Goal: Task Accomplishment & Management: Use online tool/utility

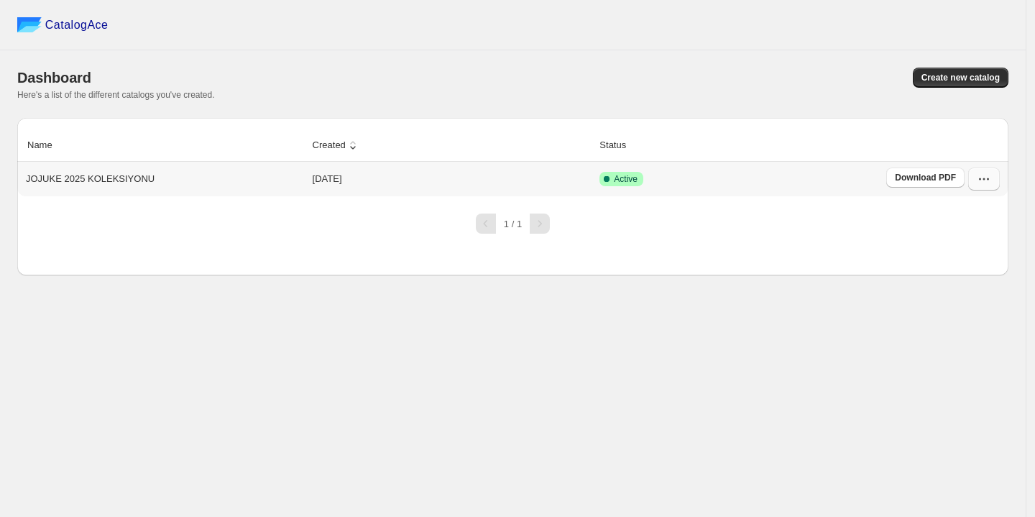
click at [1000, 180] on button "button" at bounding box center [984, 178] width 32 height 23
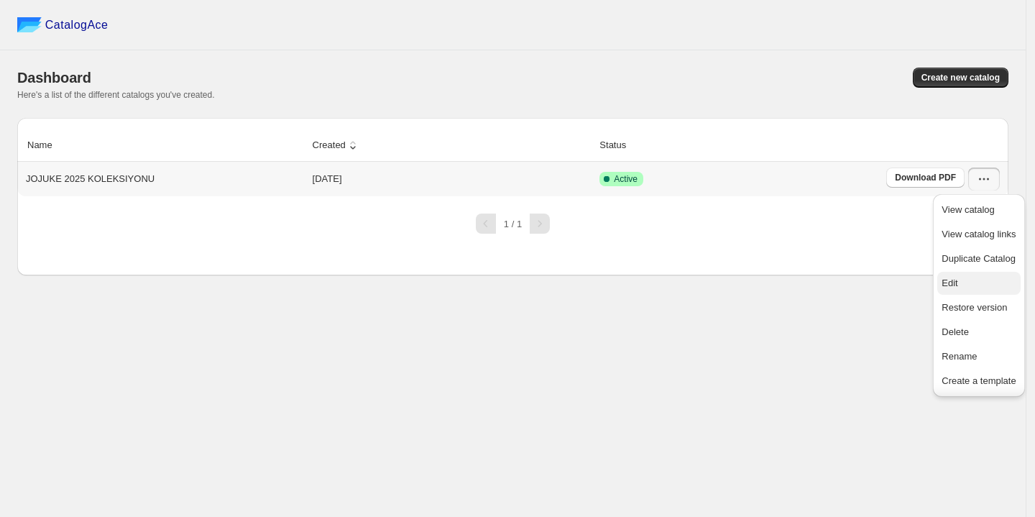
click at [962, 290] on span "Edit" at bounding box center [978, 283] width 74 height 14
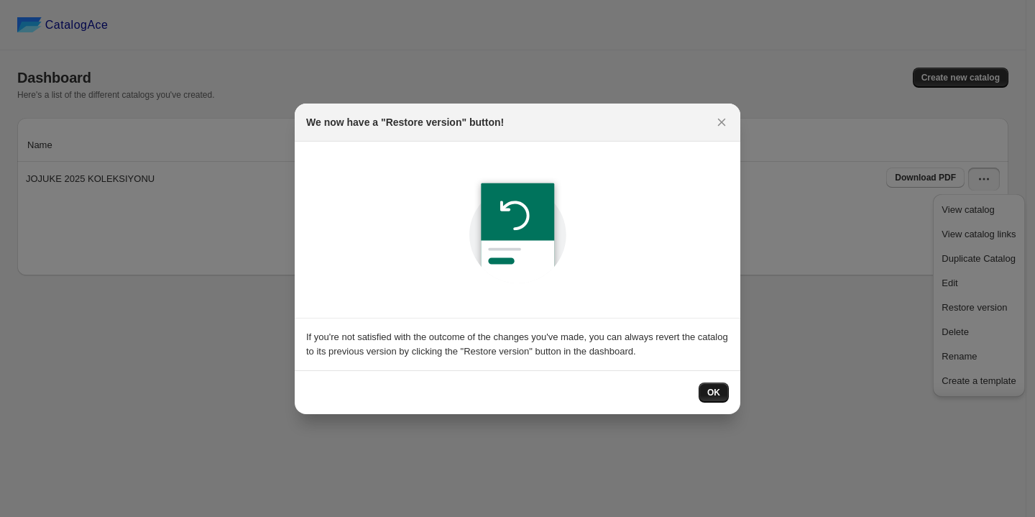
click at [702, 388] on button "OK" at bounding box center [713, 392] width 30 height 20
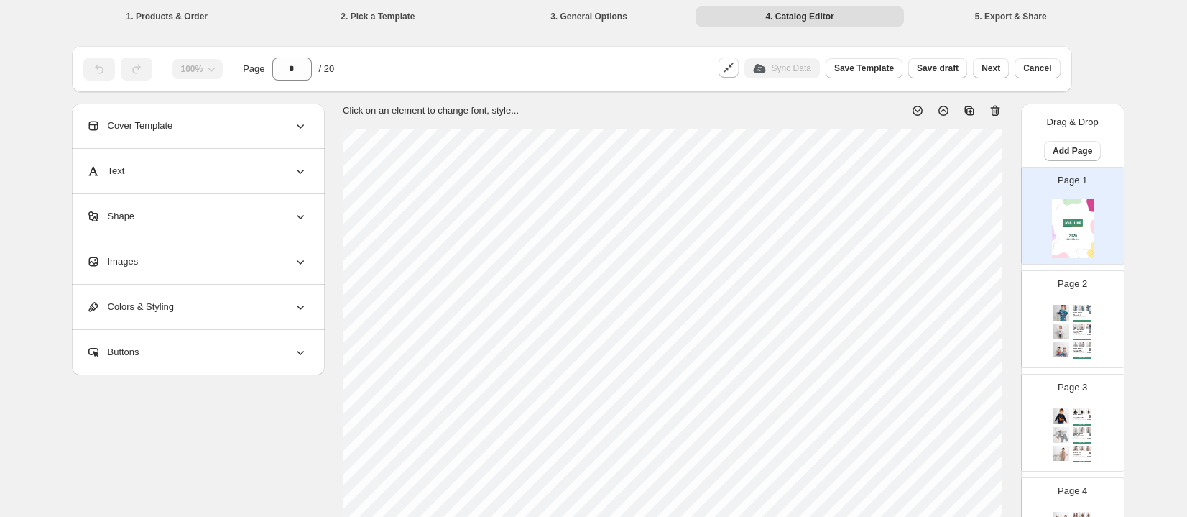
scroll to position [228, 0]
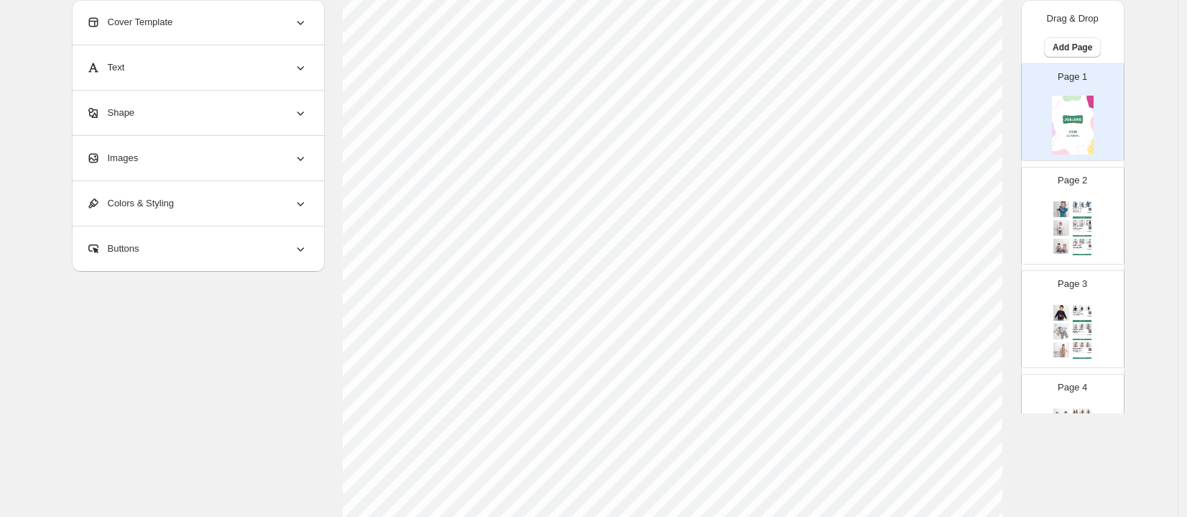
click at [1015, 217] on div "[PERSON_NAME] Bornoz - 2-3 Yaş %100 pamuk /[PERSON_NAME] bornoz. [GEOGRAPHIC_DA…" at bounding box center [1073, 228] width 42 height 59
type input "*"
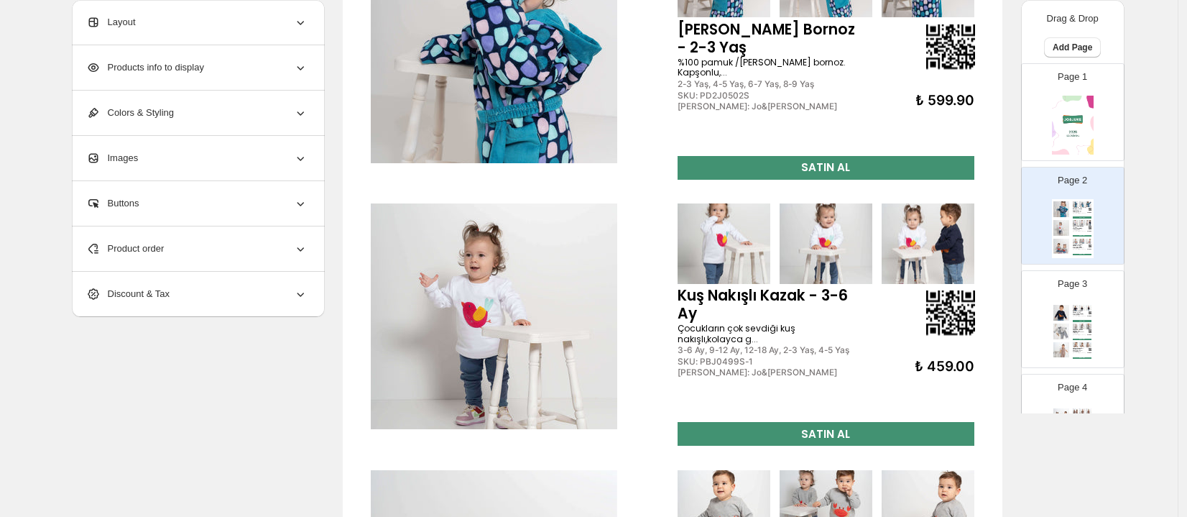
click at [935, 94] on div "₺ 599.90" at bounding box center [917, 101] width 116 height 17
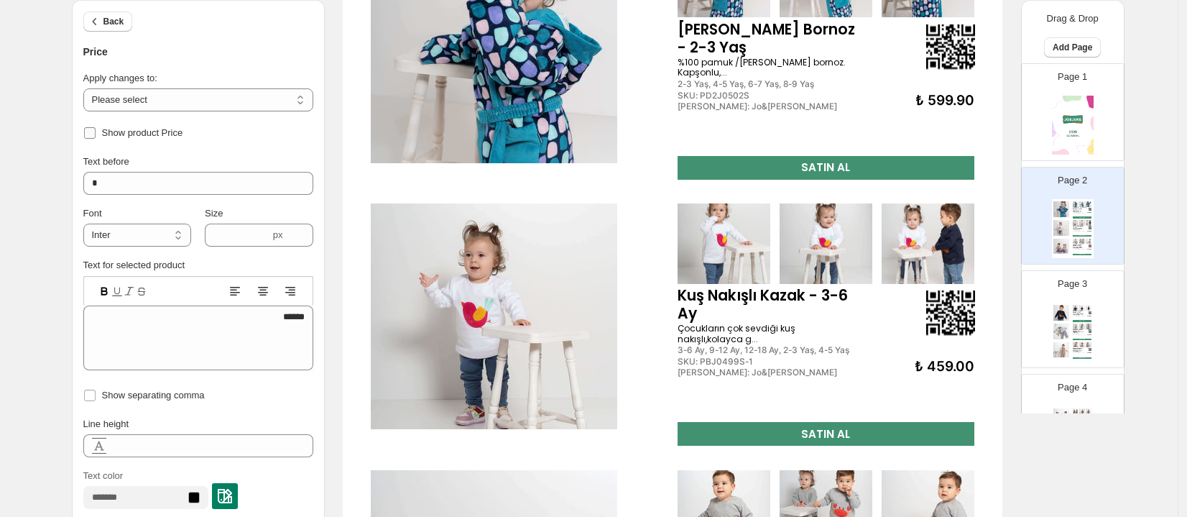
click at [169, 134] on span "Show product Price" at bounding box center [142, 132] width 81 height 11
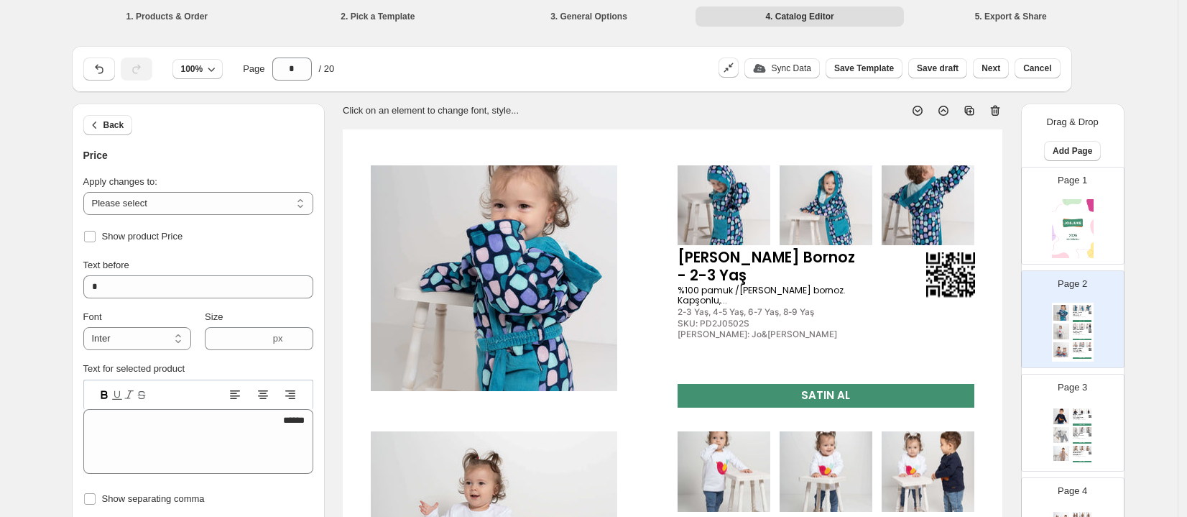
scroll to position [332, 0]
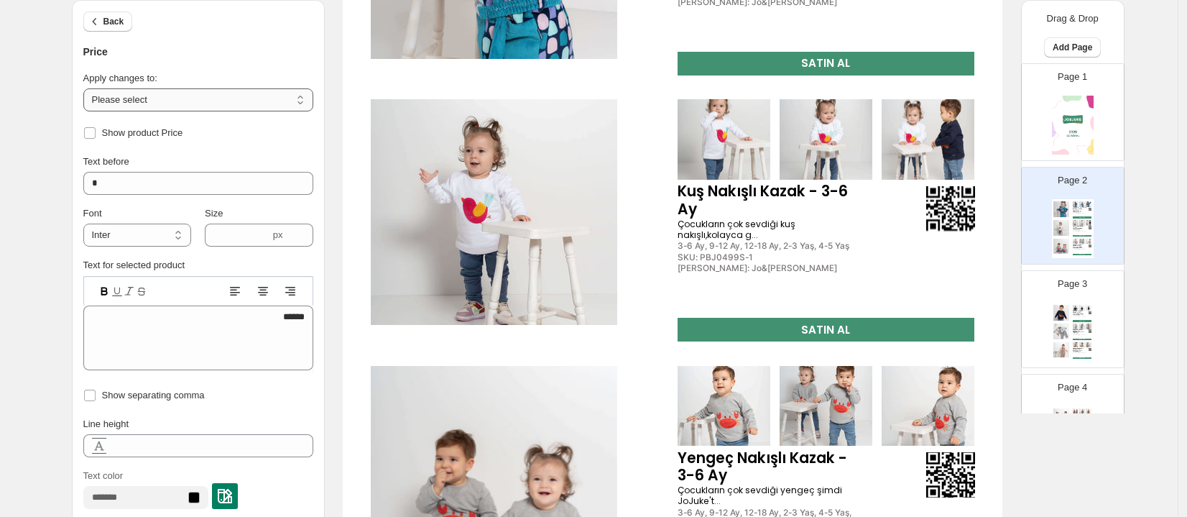
click at [177, 101] on select "**********" at bounding box center [198, 99] width 230 height 23
select select "**********"
click at [87, 88] on select "**********" at bounding box center [198, 99] width 230 height 23
click at [151, 131] on span "Show product Price" at bounding box center [142, 132] width 81 height 11
click at [150, 132] on span "Show product Price" at bounding box center [142, 132] width 81 height 11
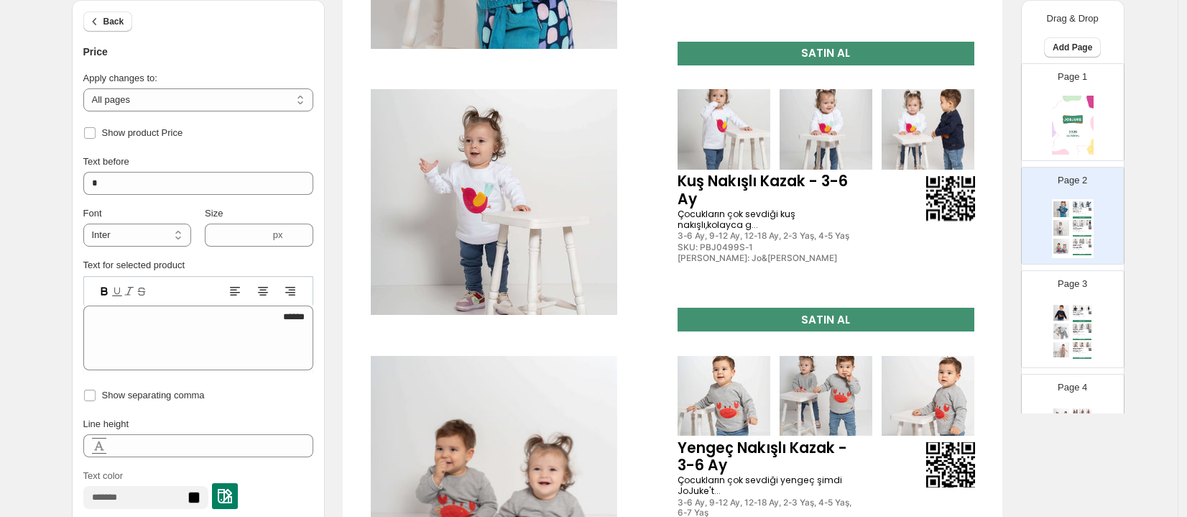
scroll to position [525, 0]
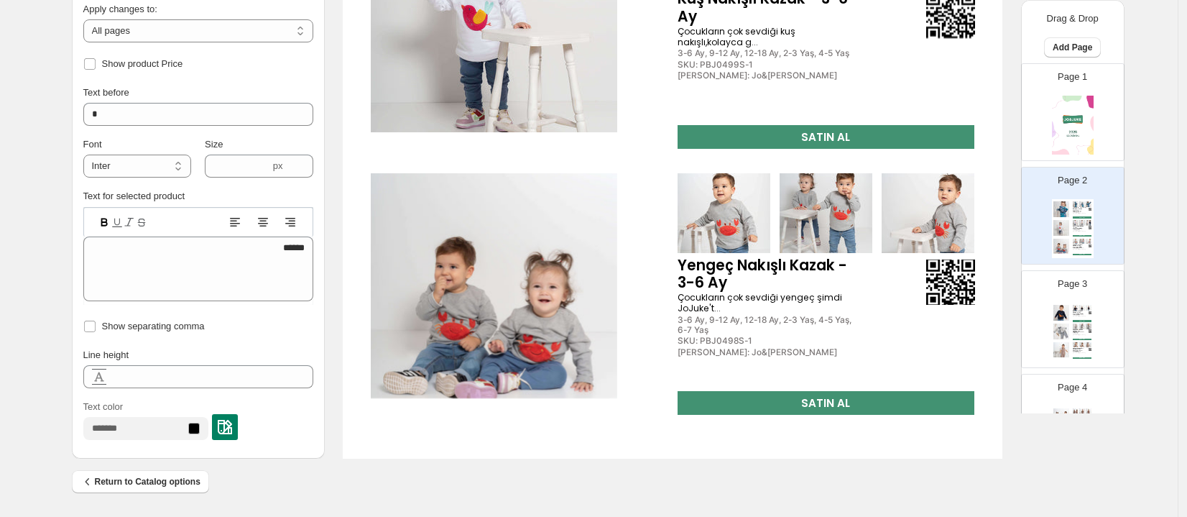
click at [1015, 341] on div "Baykuş Nakışlı Kazak - 3-6 Ay Çocukların kıyafetlerde de hayvanları çok se... 3…" at bounding box center [1073, 332] width 42 height 59
type input "*"
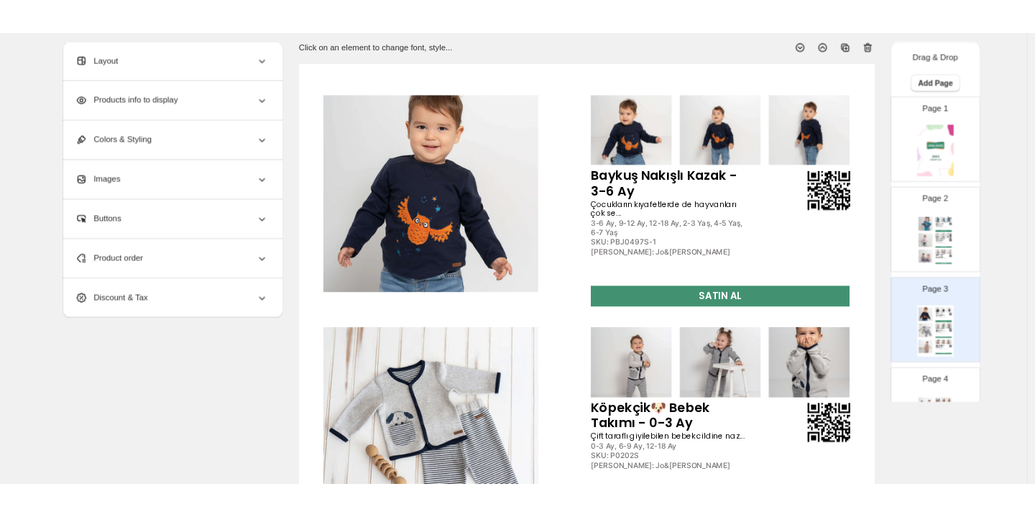
scroll to position [0, 0]
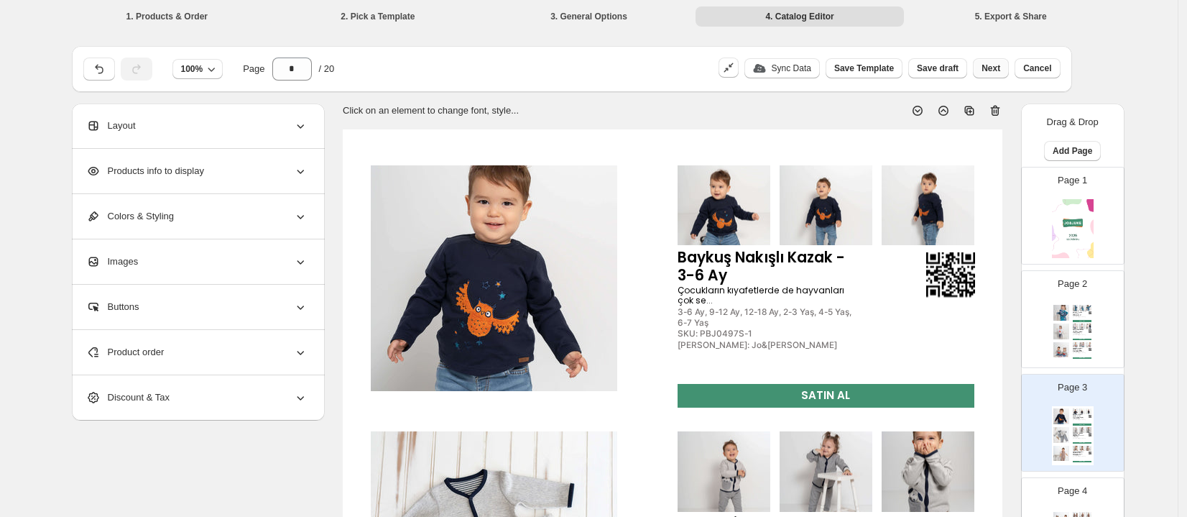
click at [987, 69] on span "Next" at bounding box center [991, 68] width 19 height 11
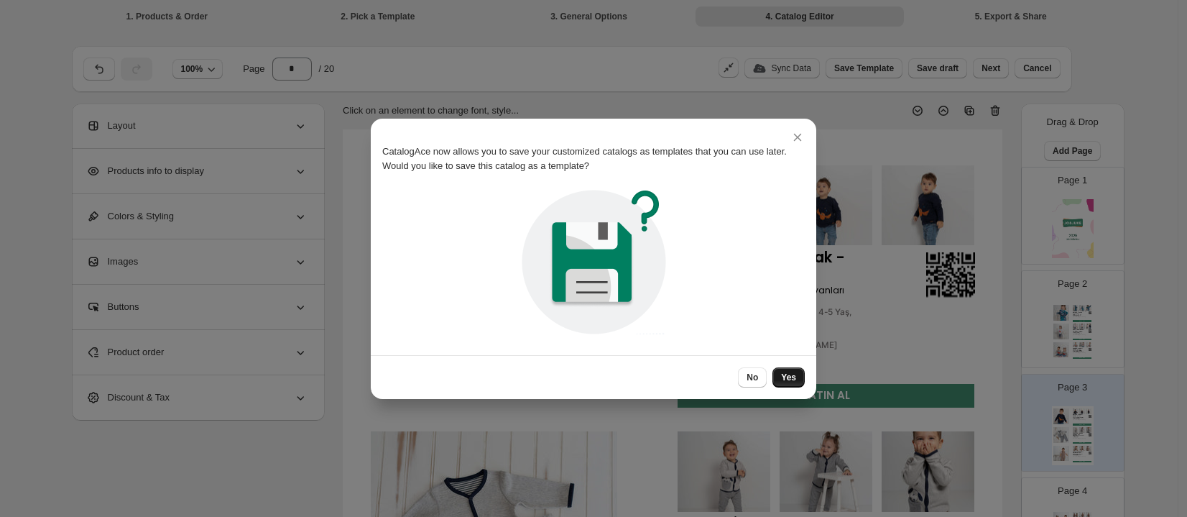
click at [792, 379] on span "Yes" at bounding box center [788, 377] width 15 height 11
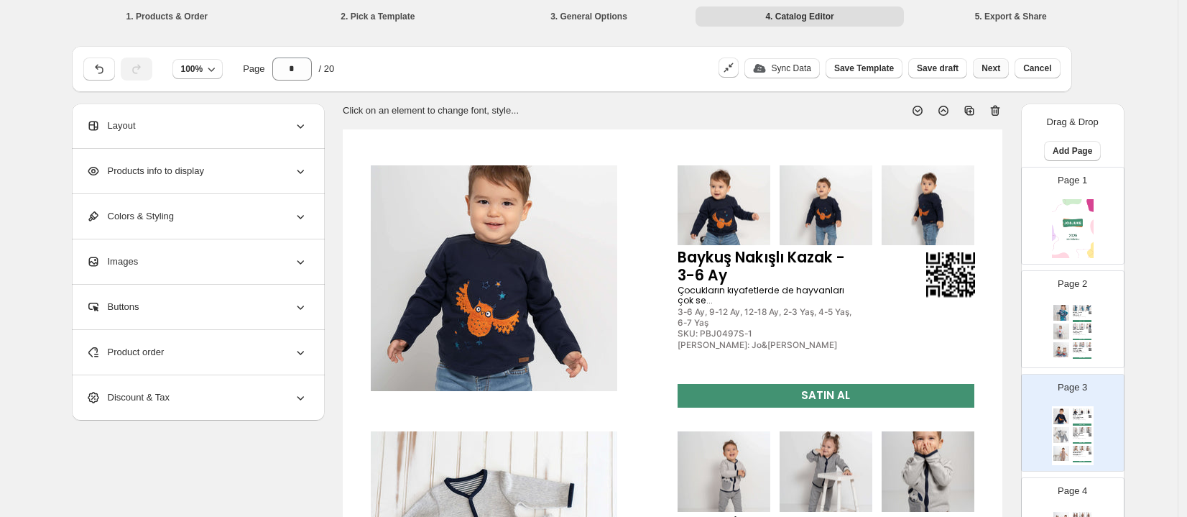
click at [995, 68] on span "Next" at bounding box center [991, 68] width 19 height 11
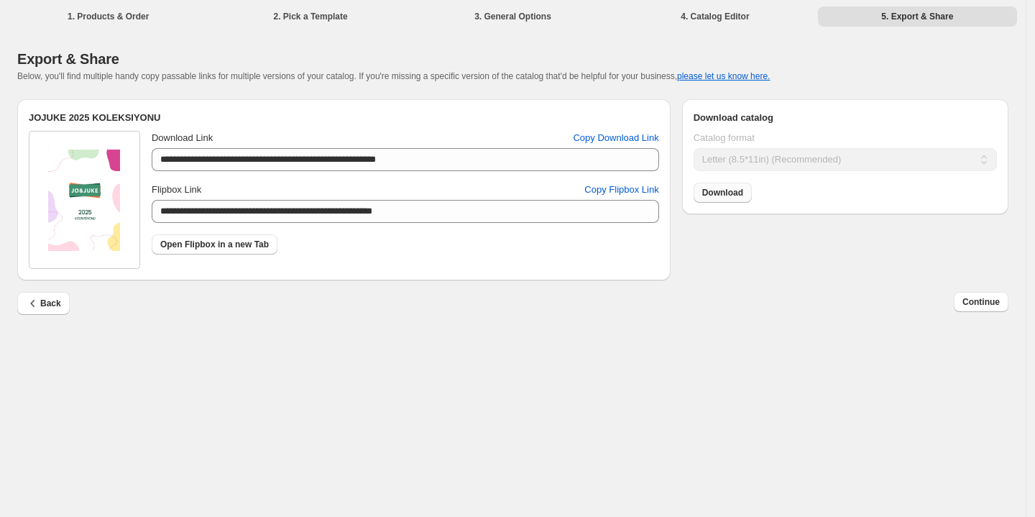
click at [716, 198] on span "Download" at bounding box center [722, 192] width 41 height 11
click at [614, 190] on span "Copy Flipbox Link" at bounding box center [621, 190] width 74 height 14
